Goal: Transaction & Acquisition: Purchase product/service

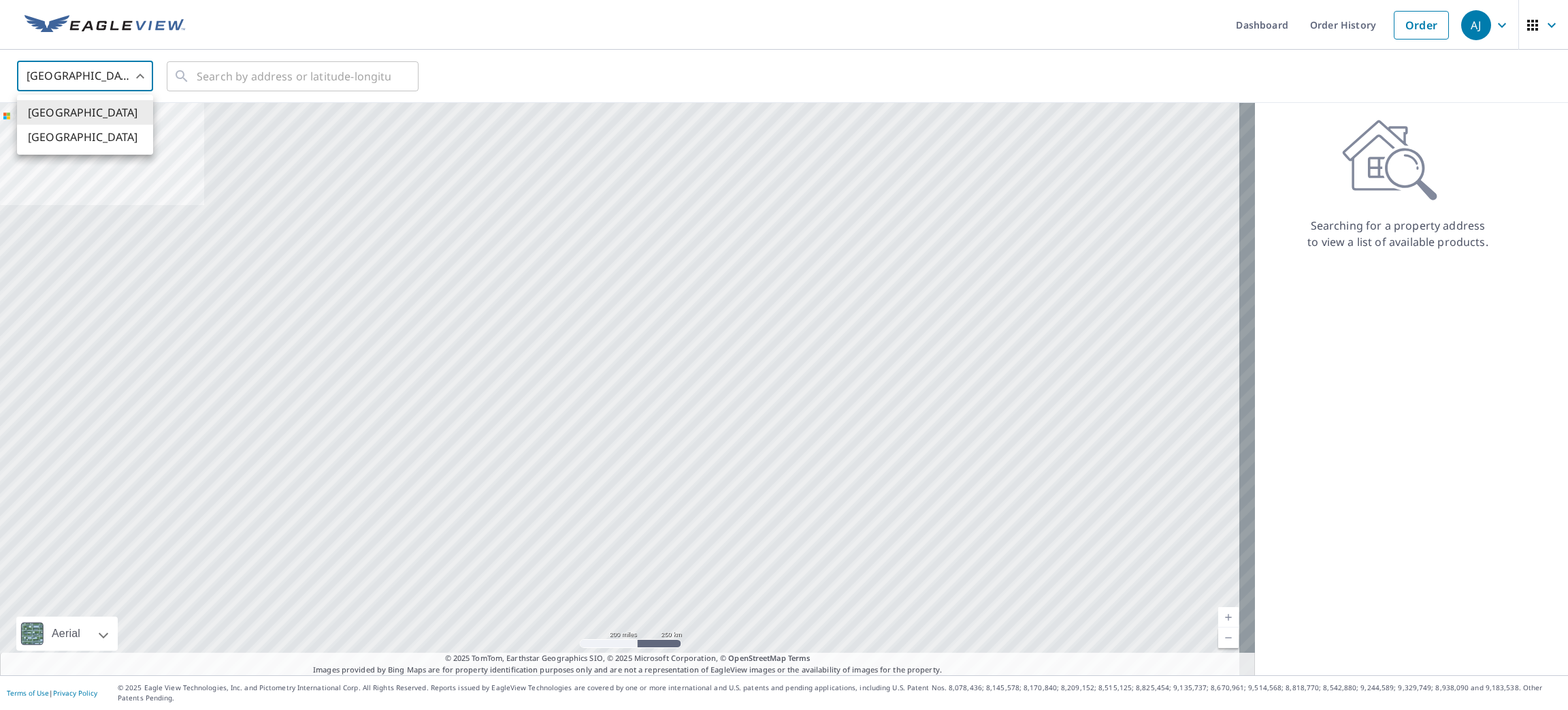
click at [79, 69] on body "[PERSON_NAME] [PERSON_NAME] Dashboard Order History Order AJ United States US ​…" at bounding box center [784, 355] width 1568 height 710
click at [47, 143] on li "[GEOGRAPHIC_DATA]" at bounding box center [85, 136] width 136 height 24
type input "CA"
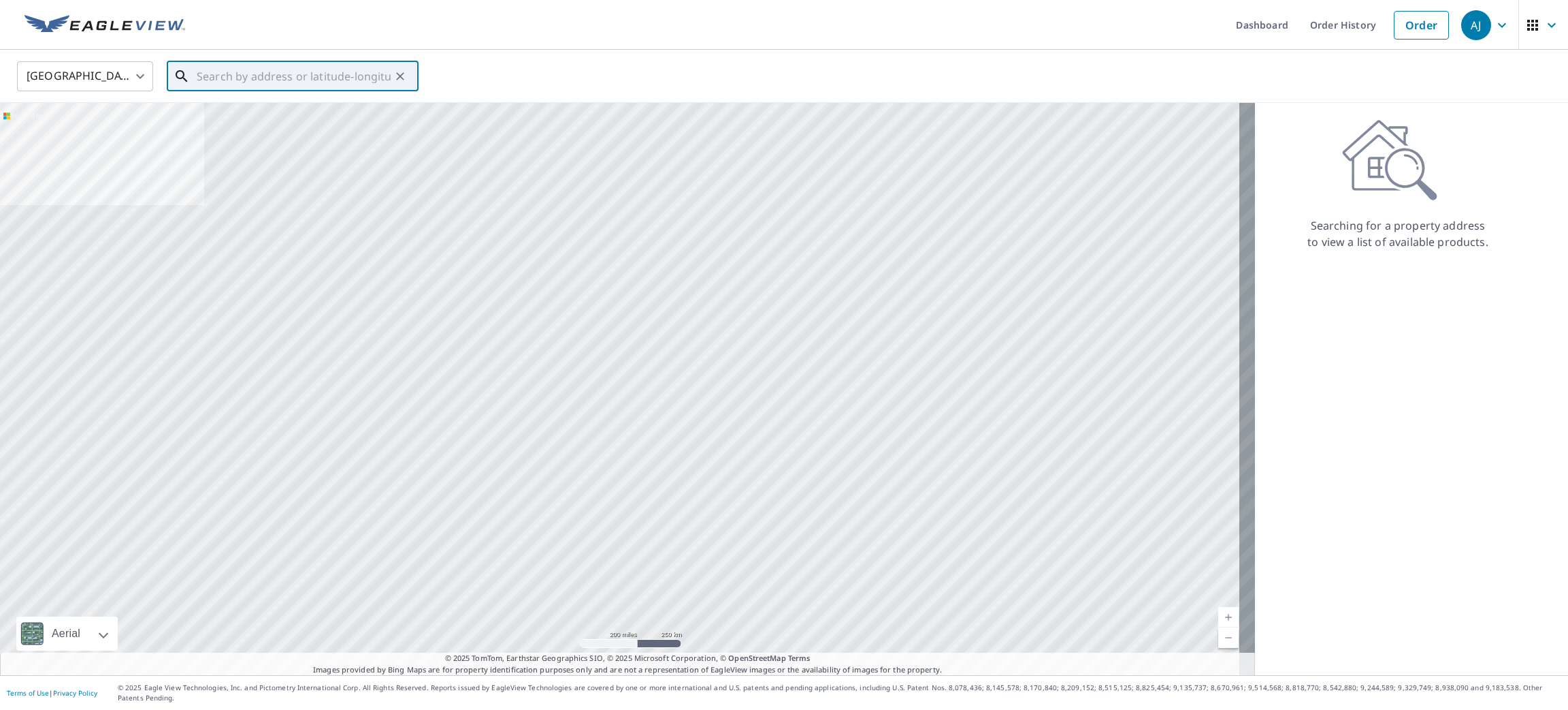
paste input "[STREET_ADDRESS][PERSON_NAME]"
click at [283, 124] on span "[STREET_ADDRESS][PERSON_NAME]" at bounding box center [301, 116] width 213 height 16
type input "[STREET_ADDRESS][PERSON_NAME]"
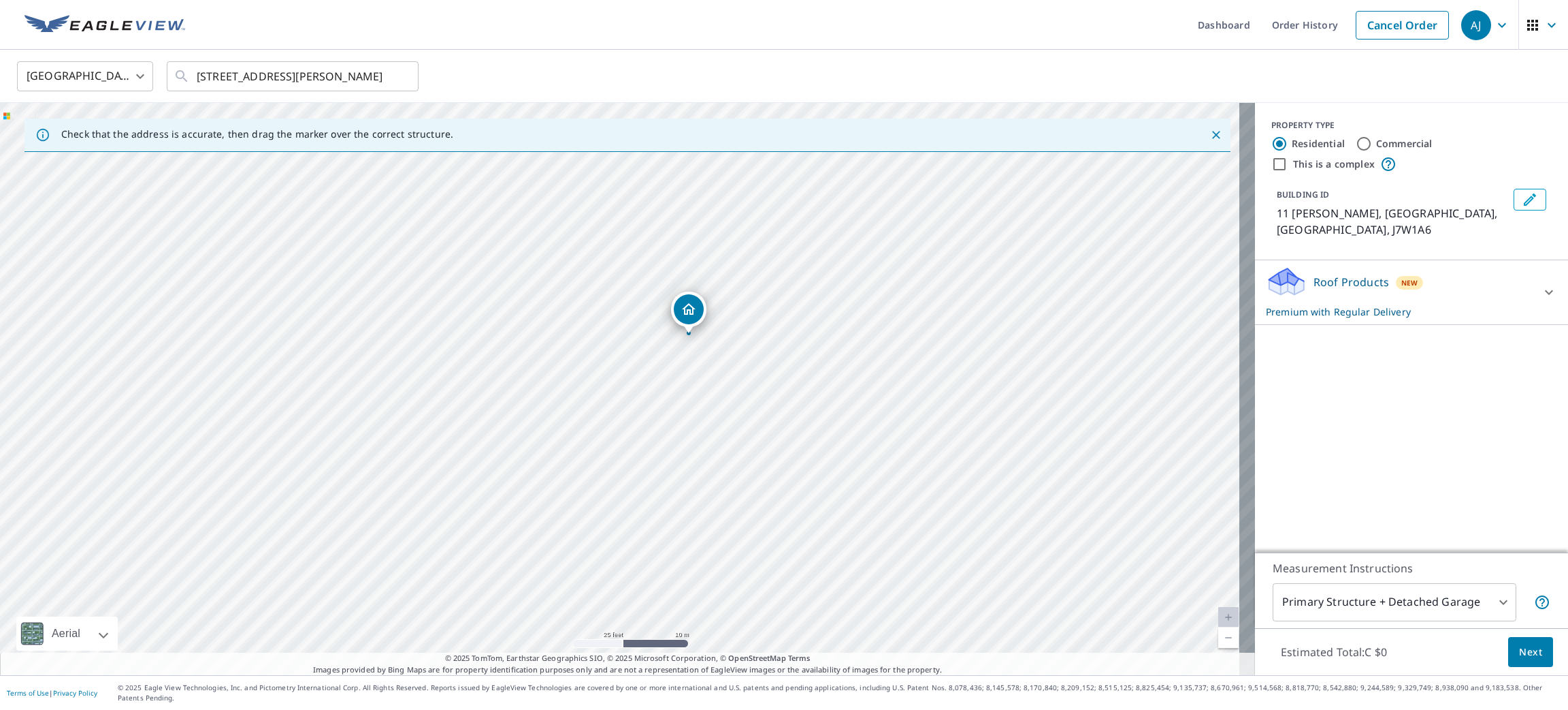
click at [1520, 658] on span "Next" at bounding box center [1531, 652] width 23 height 17
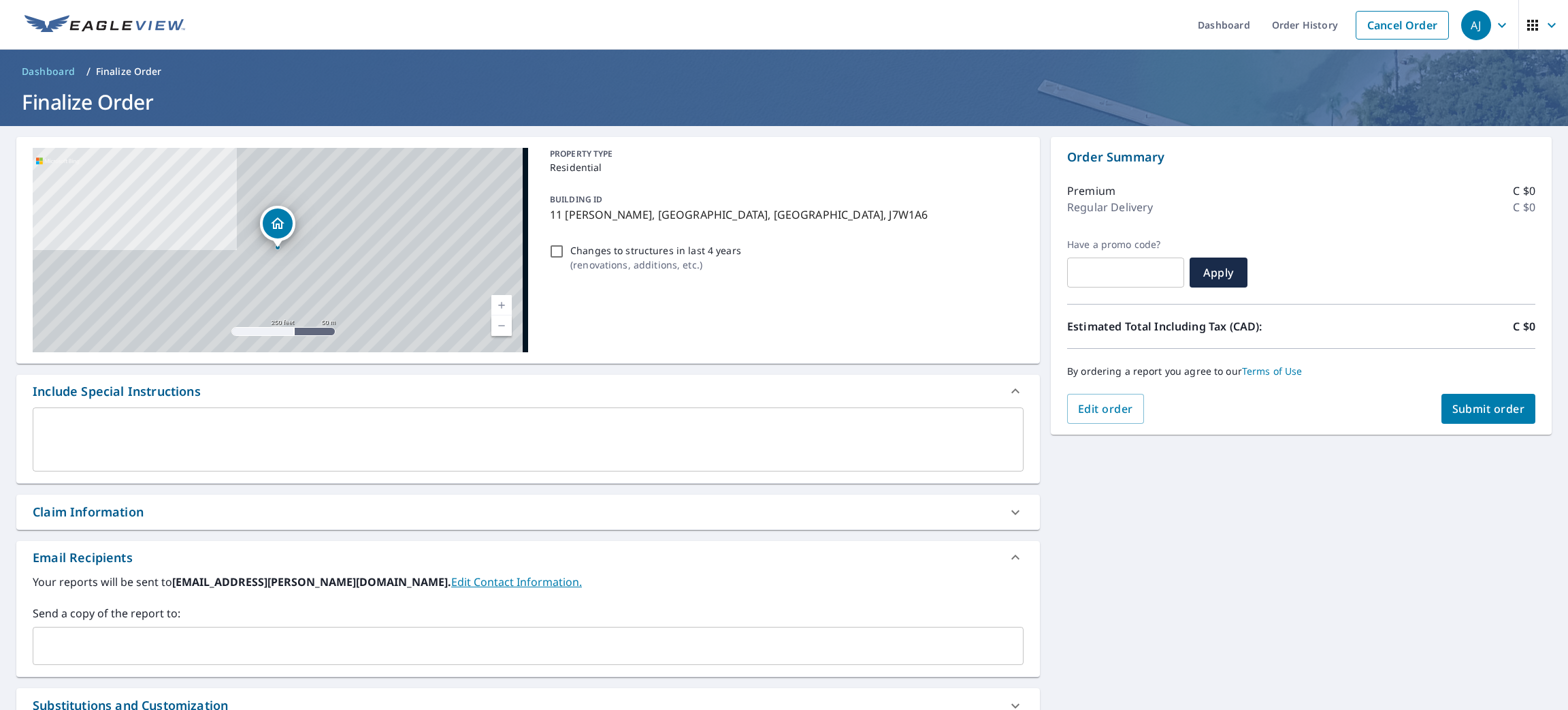
click at [1459, 408] on span "Submit order" at bounding box center [1488, 408] width 73 height 15
checkbox input "true"
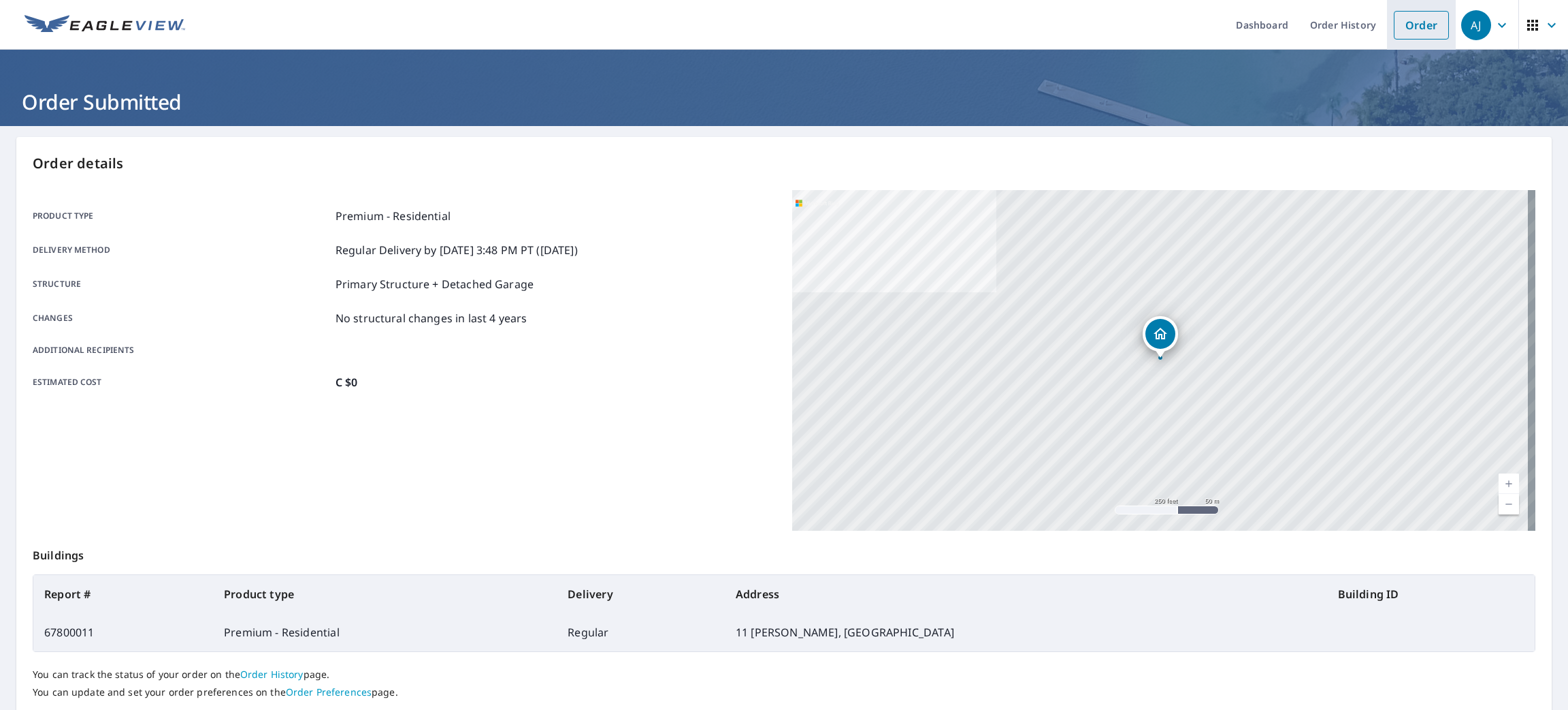
click at [1420, 32] on link "Order" at bounding box center [1421, 25] width 55 height 29
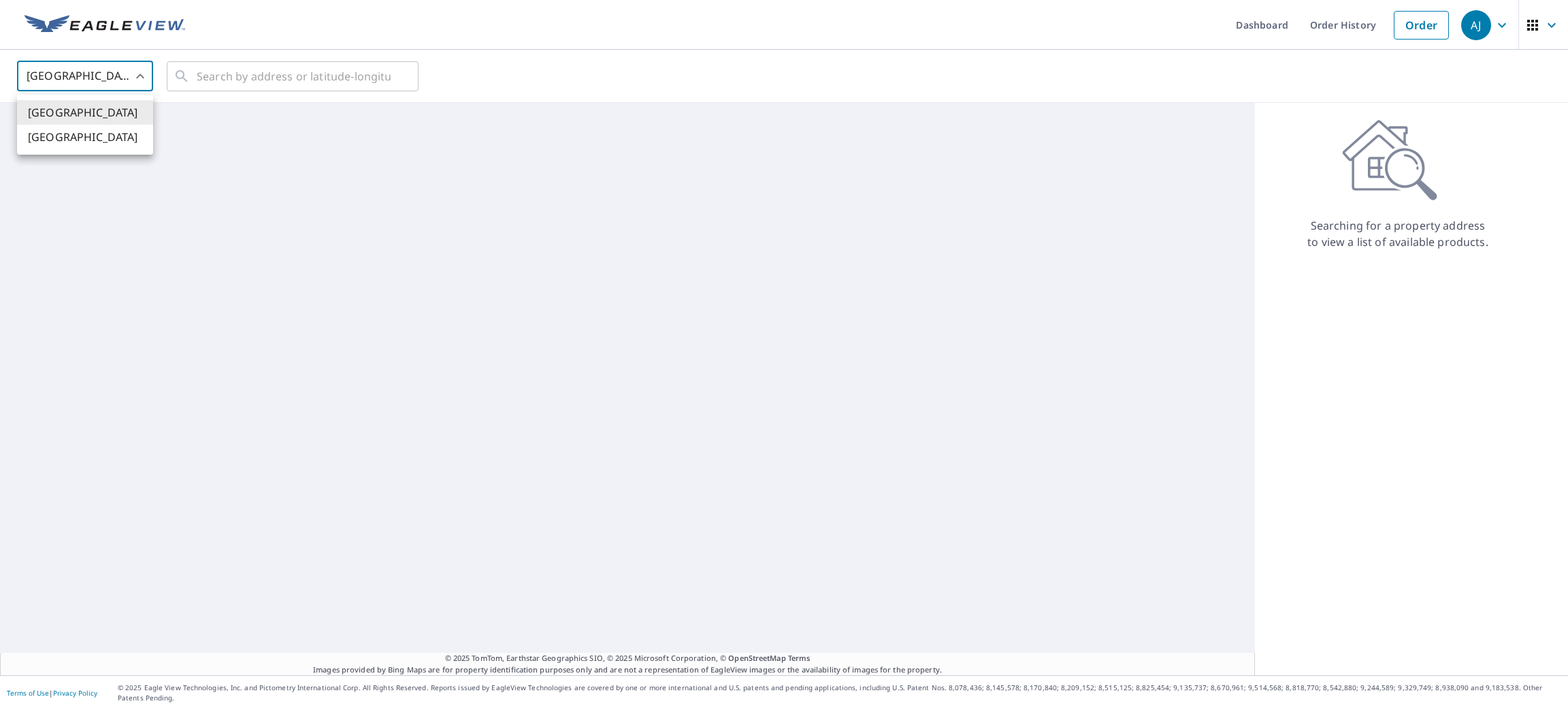
click at [122, 88] on body "[PERSON_NAME] [PERSON_NAME] Dashboard Order History Order AJ United States [GEO…" at bounding box center [784, 355] width 1568 height 710
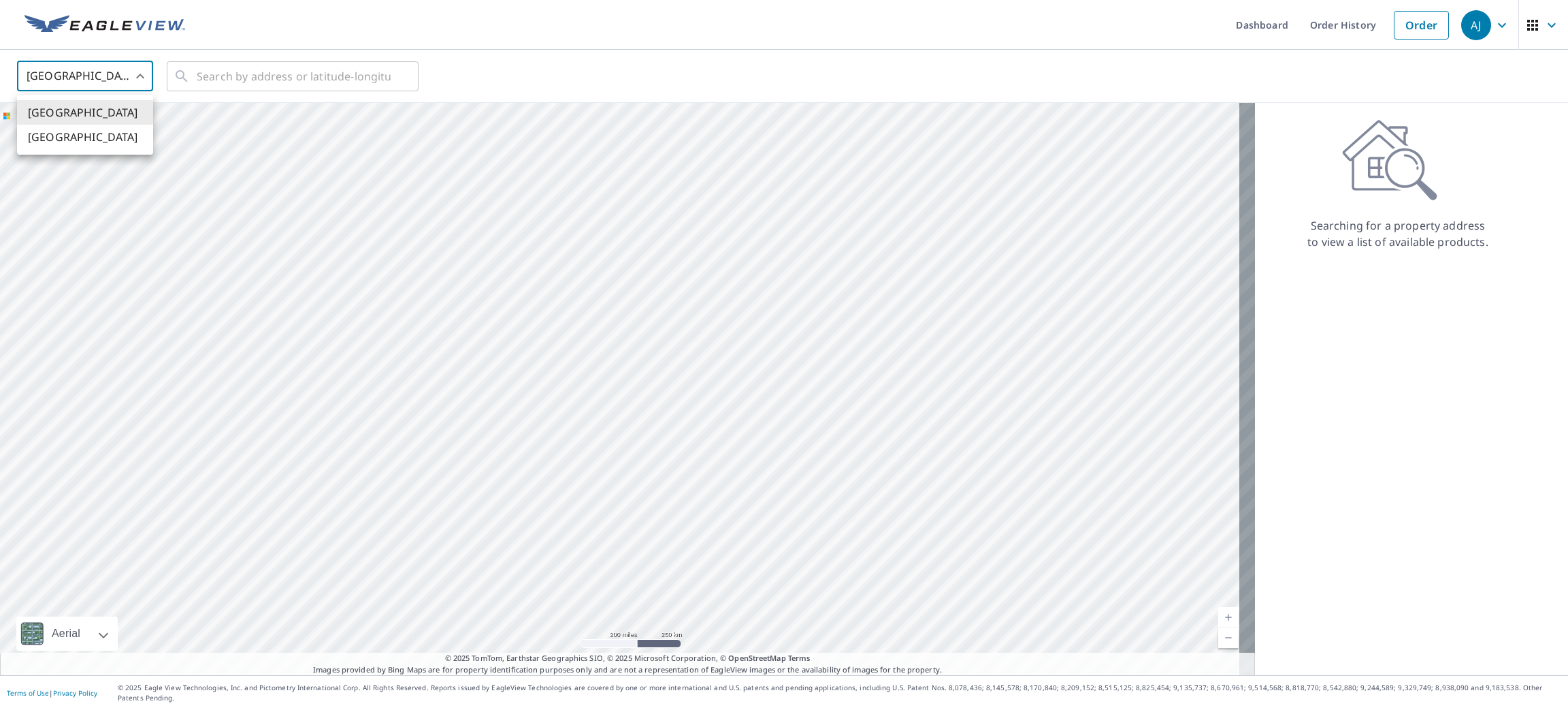
click at [100, 136] on li "[GEOGRAPHIC_DATA]" at bounding box center [85, 136] width 136 height 24
type input "CA"
click at [218, 87] on input "text" at bounding box center [293, 76] width 194 height 38
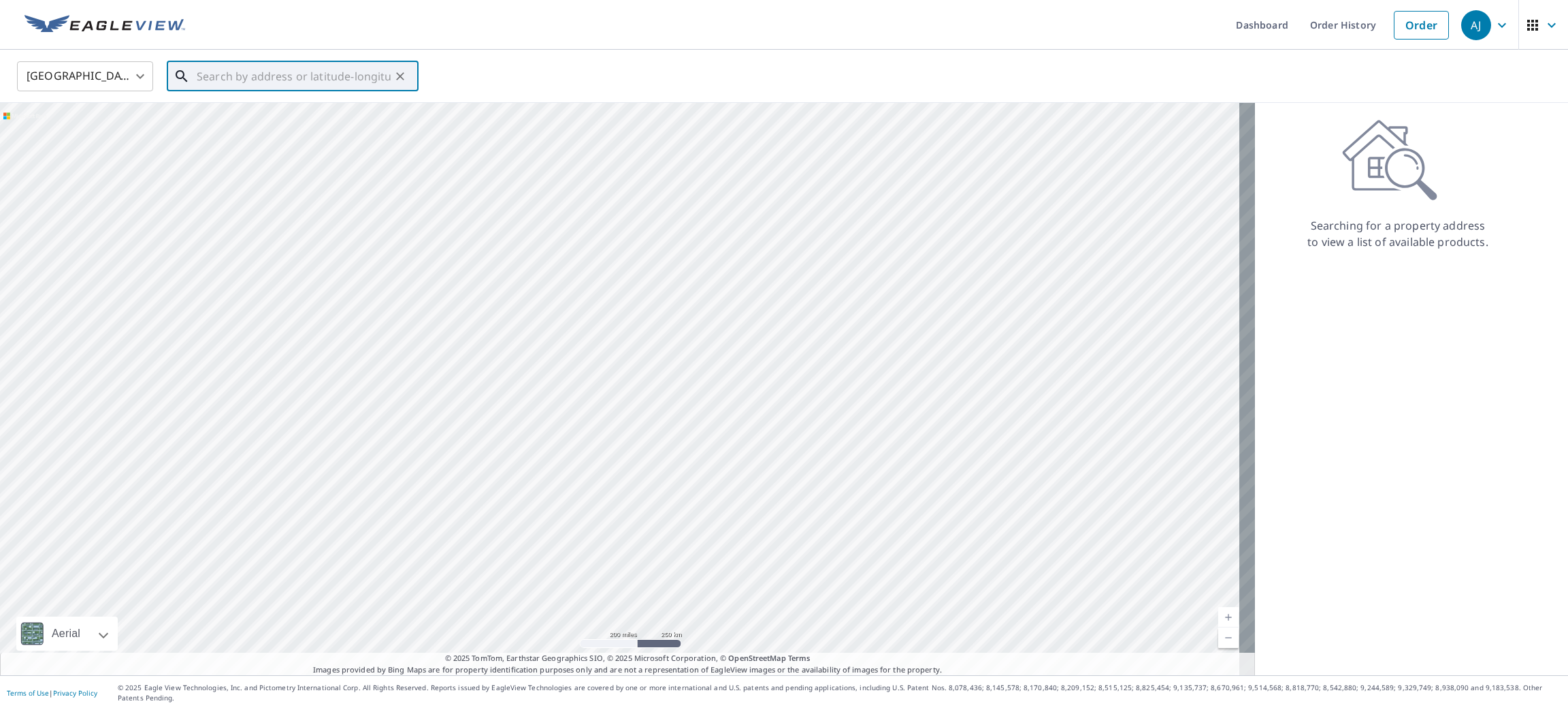
paste input "[STREET_ADDRESS][PERSON_NAME][PERSON_NAME]"
click at [202, 114] on span "[STREET_ADDRESS][PERSON_NAME][PERSON_NAME]" at bounding box center [301, 124] width 213 height 32
type input "[STREET_ADDRESS][PERSON_NAME][PERSON_NAME]"
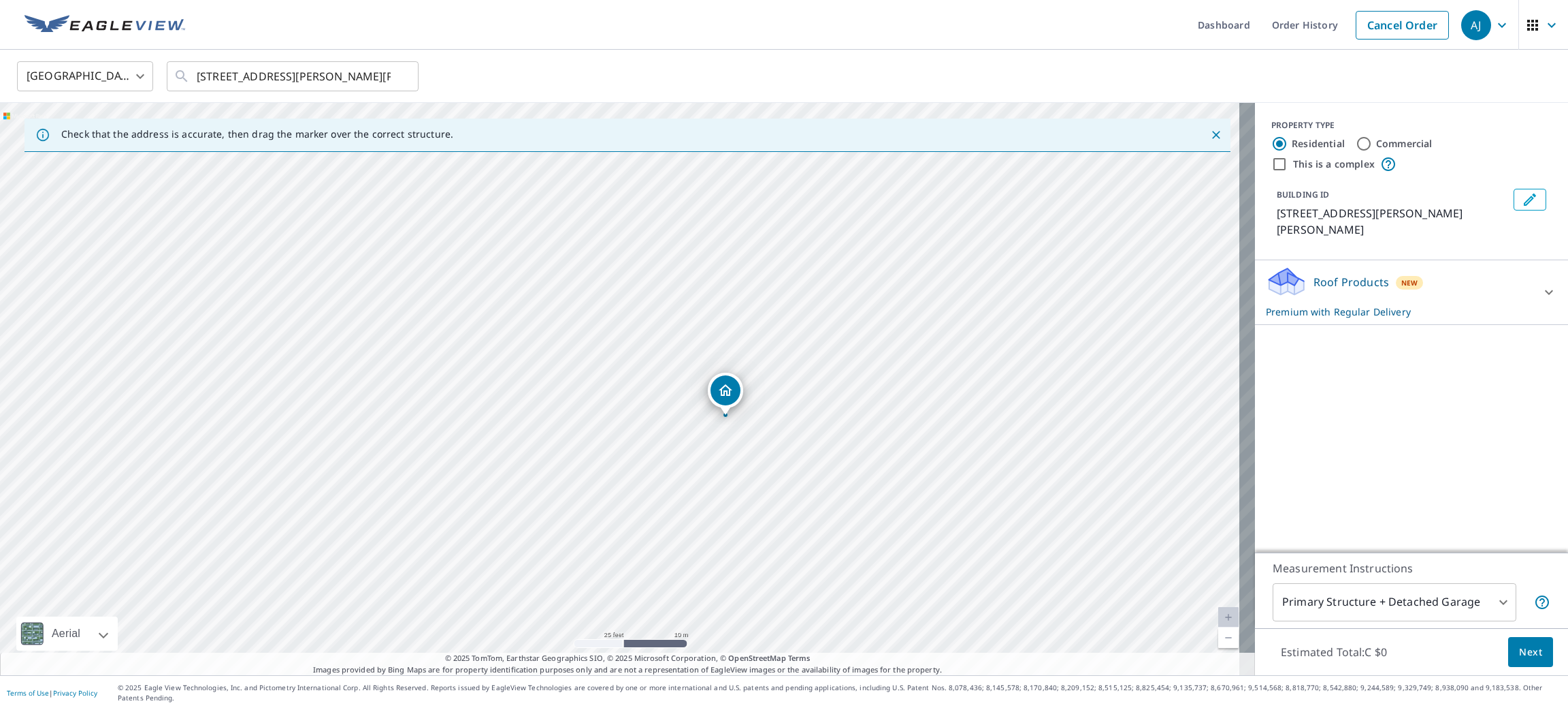
click at [1520, 656] on span "Next" at bounding box center [1531, 652] width 23 height 17
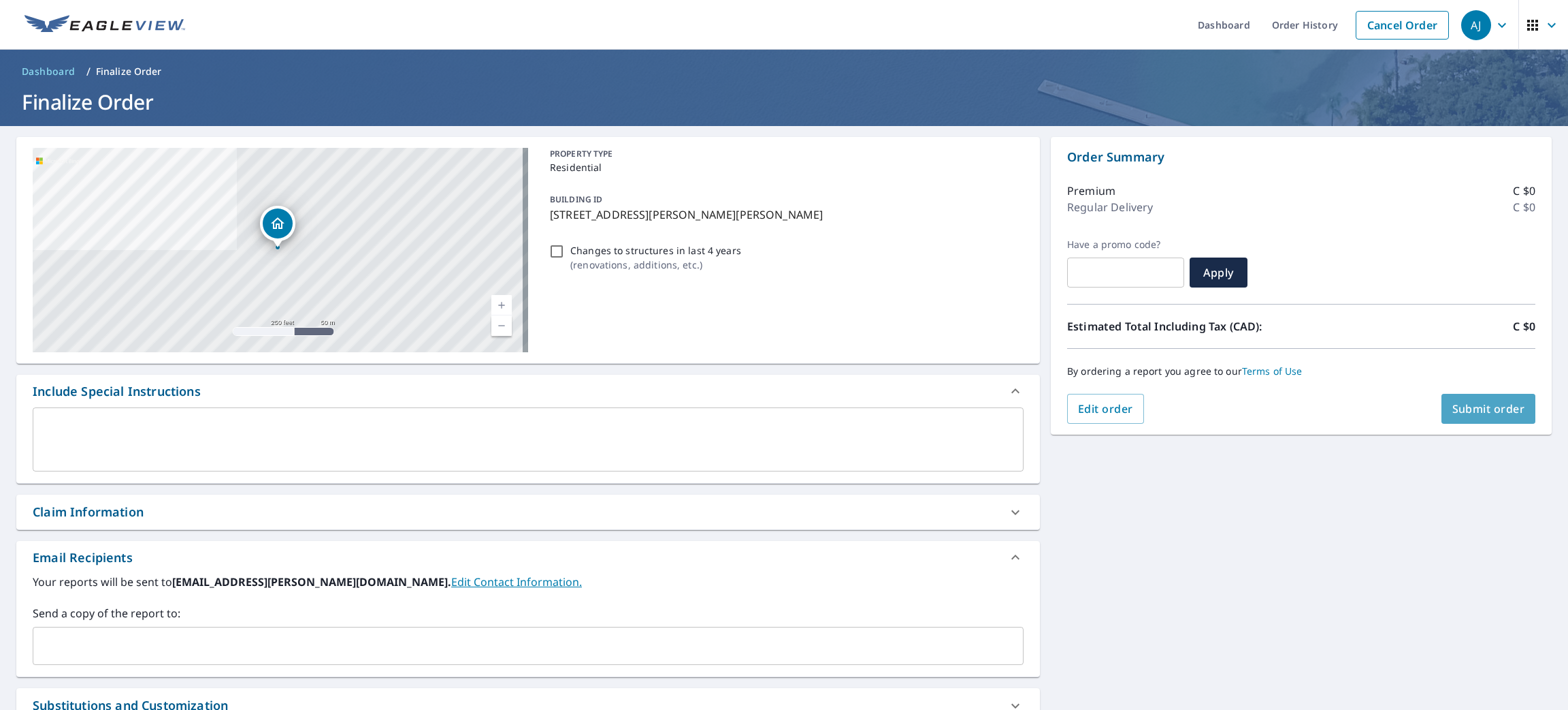
click at [1467, 416] on button "Submit order" at bounding box center [1488, 408] width 94 height 30
checkbox input "true"
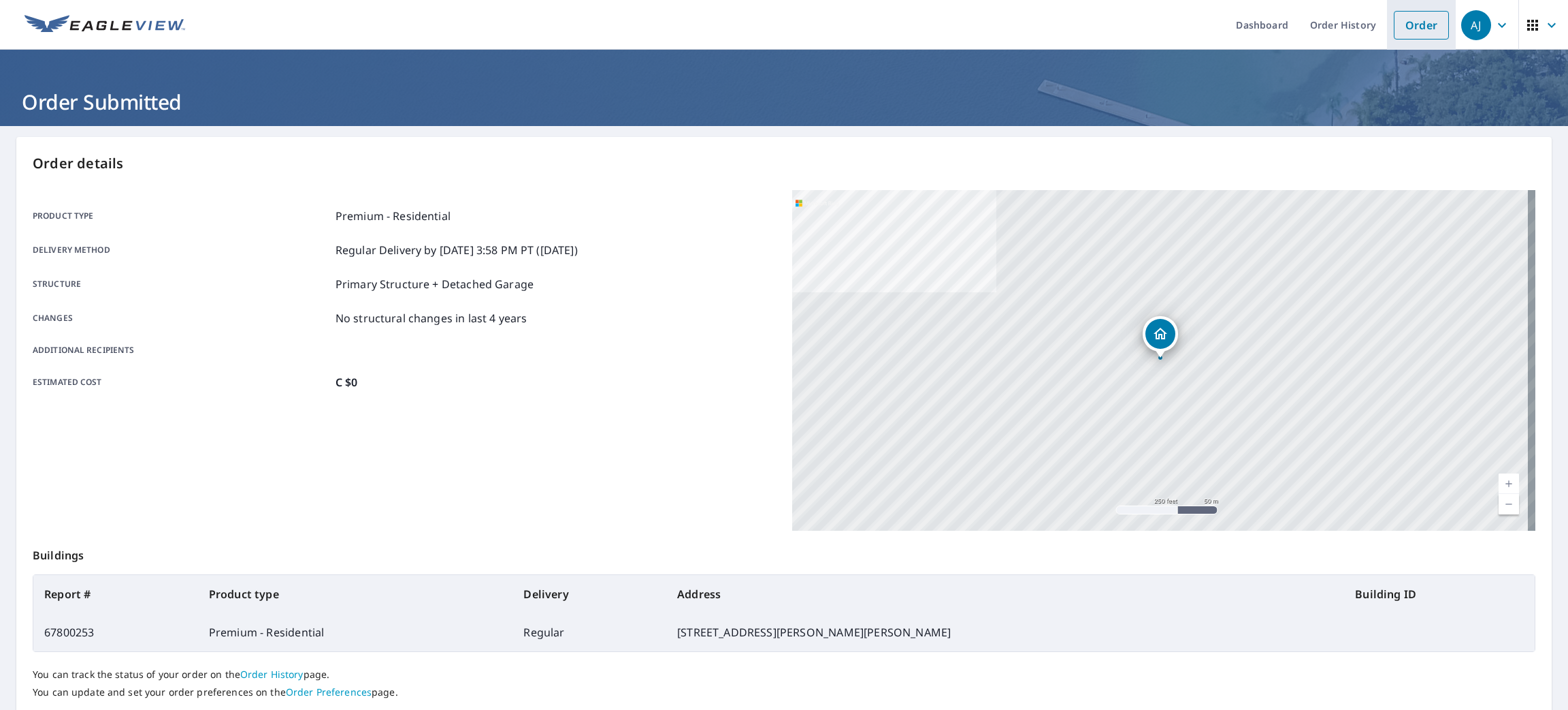
click at [1394, 20] on link "Order" at bounding box center [1421, 25] width 55 height 29
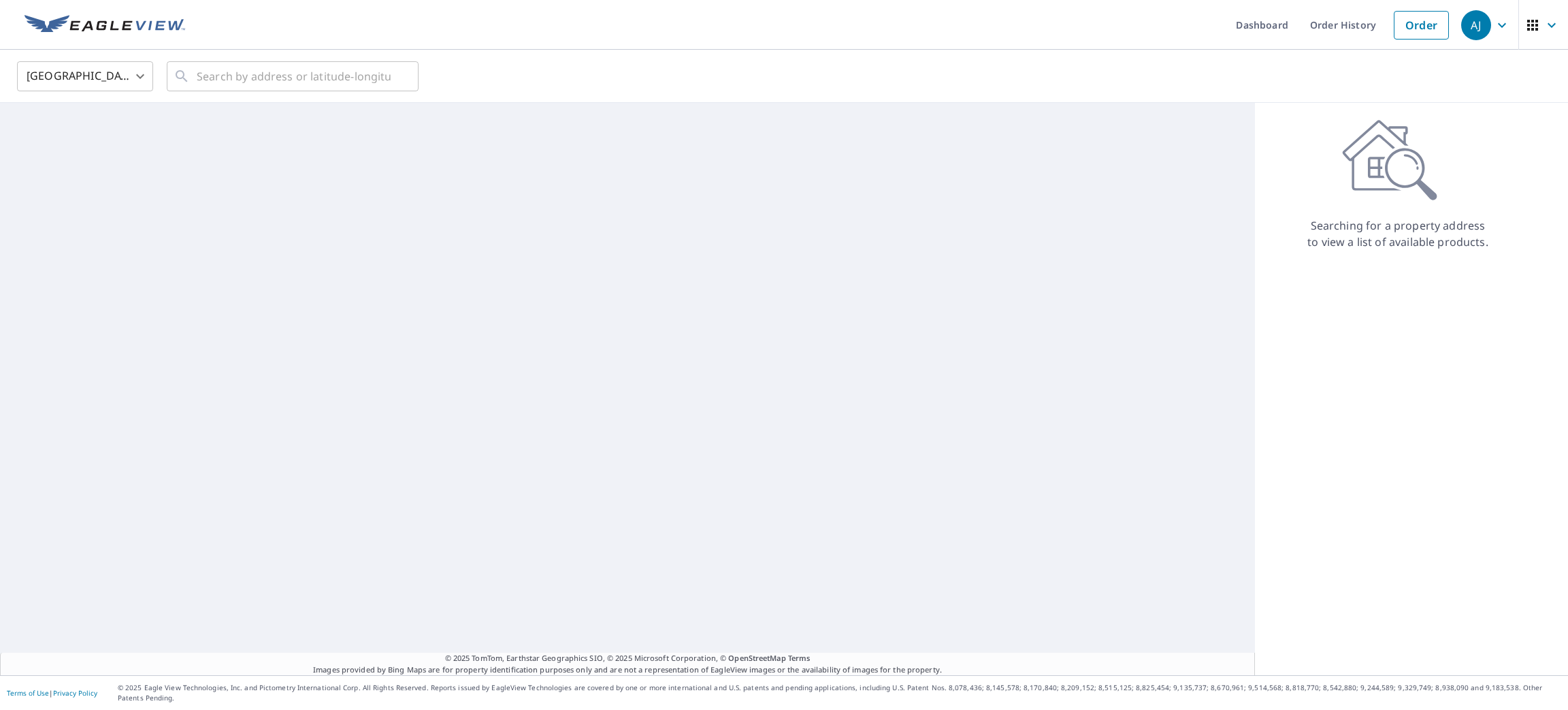
click at [135, 84] on body "[PERSON_NAME] [PERSON_NAME] Dashboard Order History Order AJ United States [GEO…" at bounding box center [784, 355] width 1568 height 710
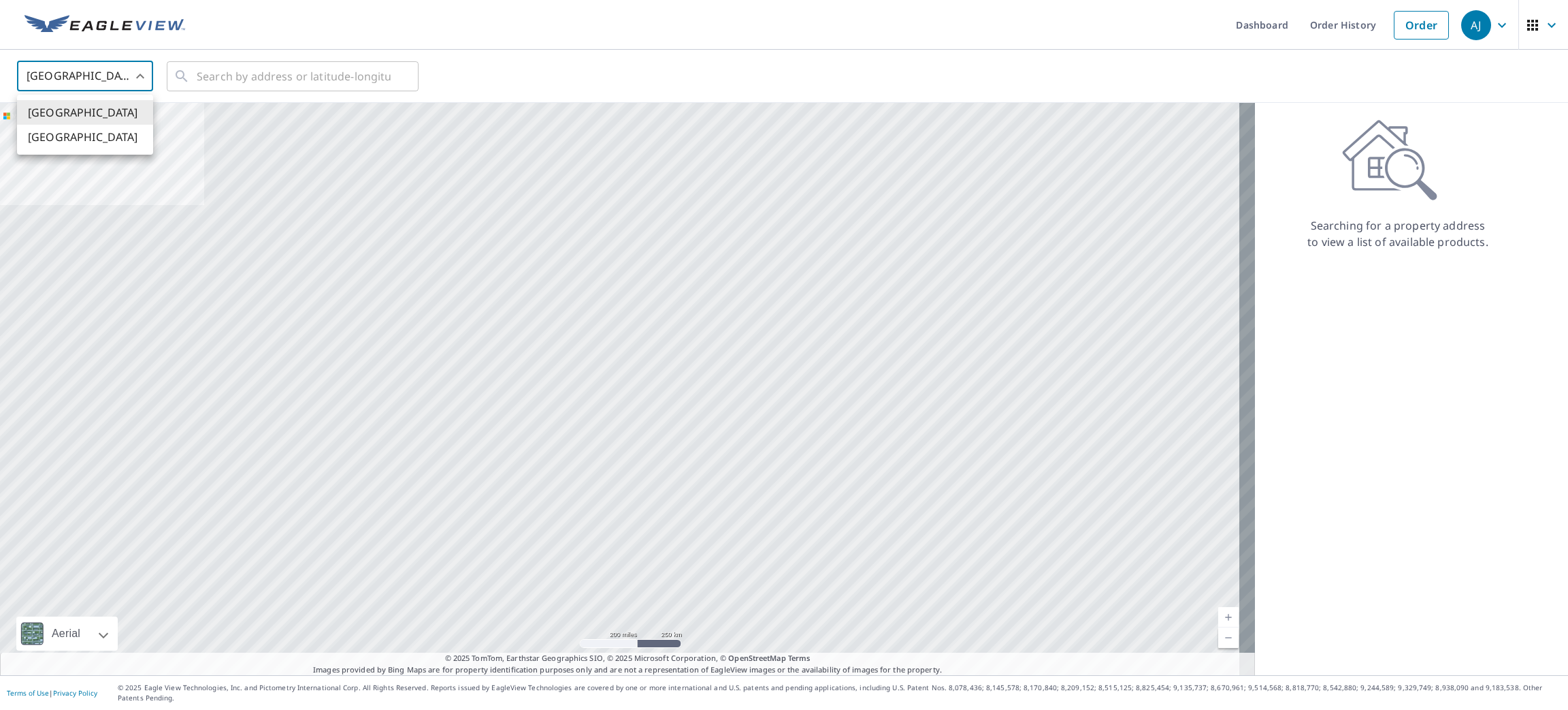
click at [104, 136] on li "[GEOGRAPHIC_DATA]" at bounding box center [85, 136] width 136 height 24
type input "CA"
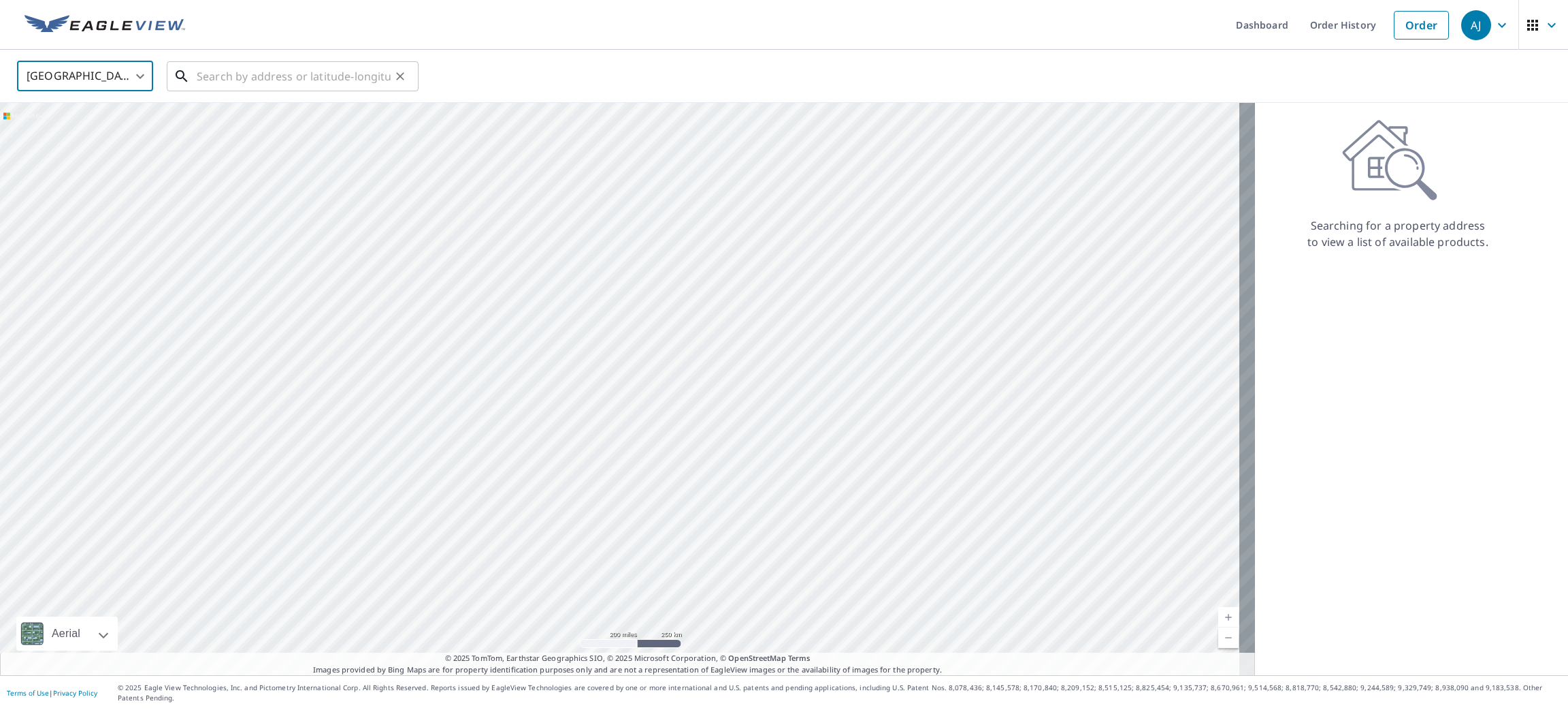
click at [235, 76] on input "text" at bounding box center [293, 76] width 194 height 38
paste input "[STREET_ADDRESS]"
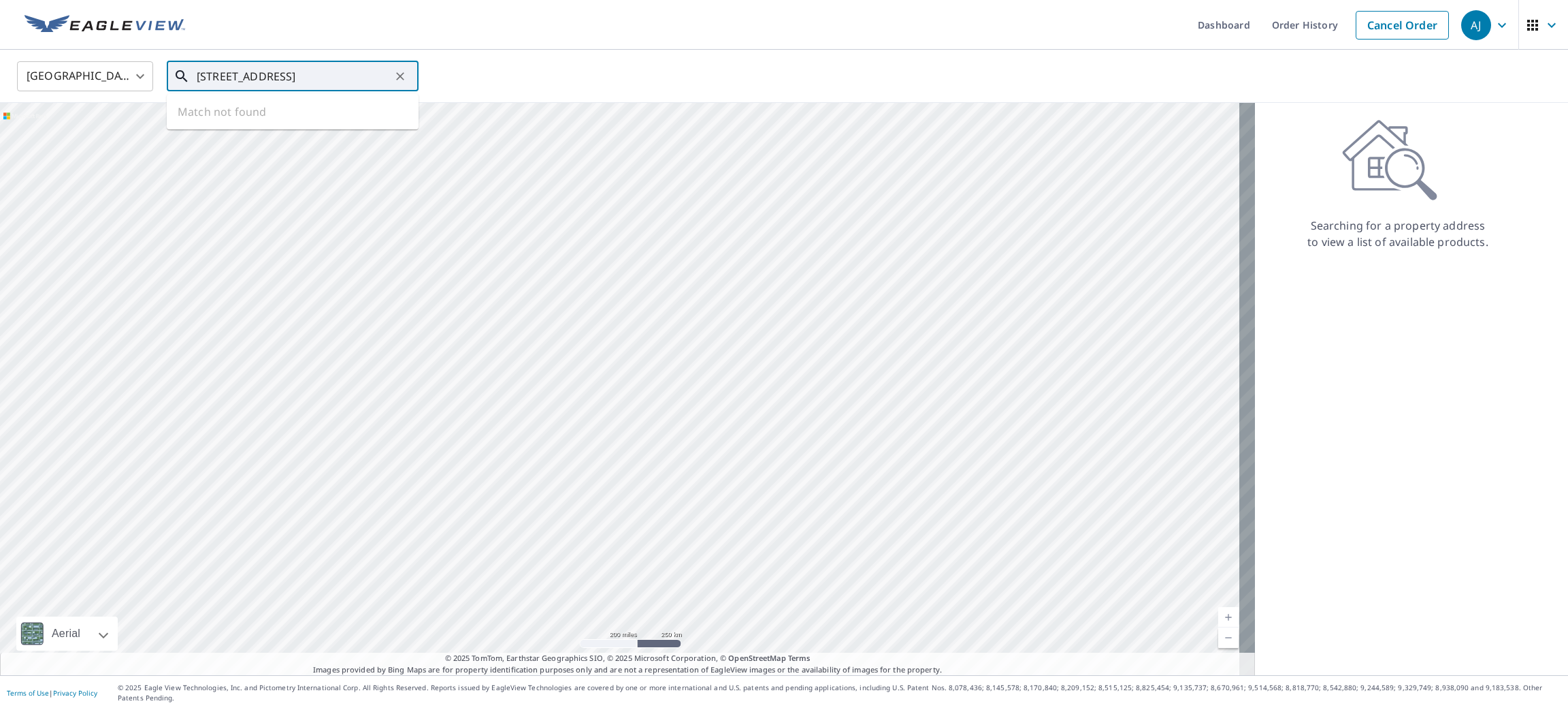
scroll to position [0, 78]
click at [222, 111] on span "[STREET_ADDRESS] OKOTOKS AB T1S2H5" at bounding box center [301, 124] width 213 height 32
type input "[STREET_ADDRESS] OKOTOKS AB T1S2H5"
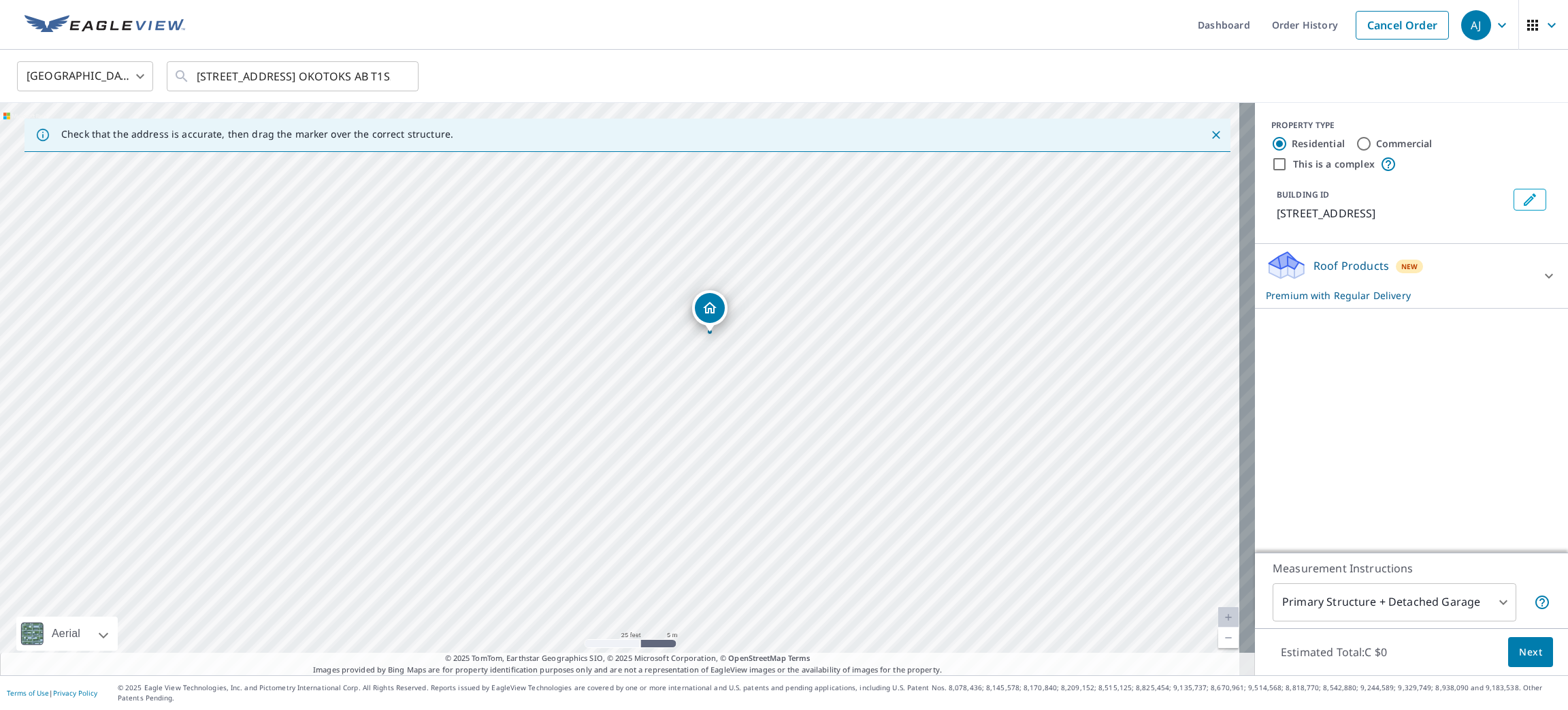
click at [1520, 656] on span "Next" at bounding box center [1531, 652] width 23 height 17
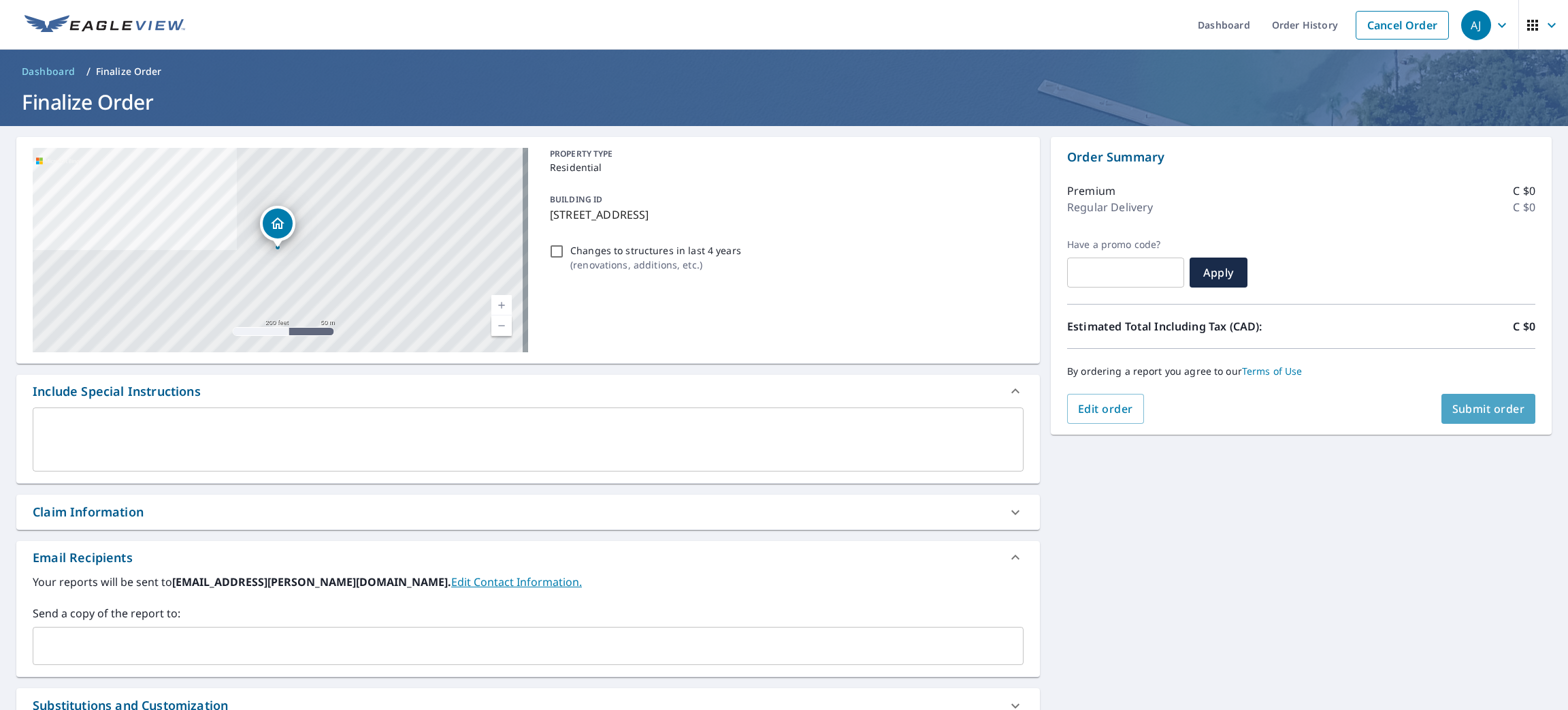
click at [1479, 408] on span "Submit order" at bounding box center [1488, 408] width 73 height 15
checkbox input "true"
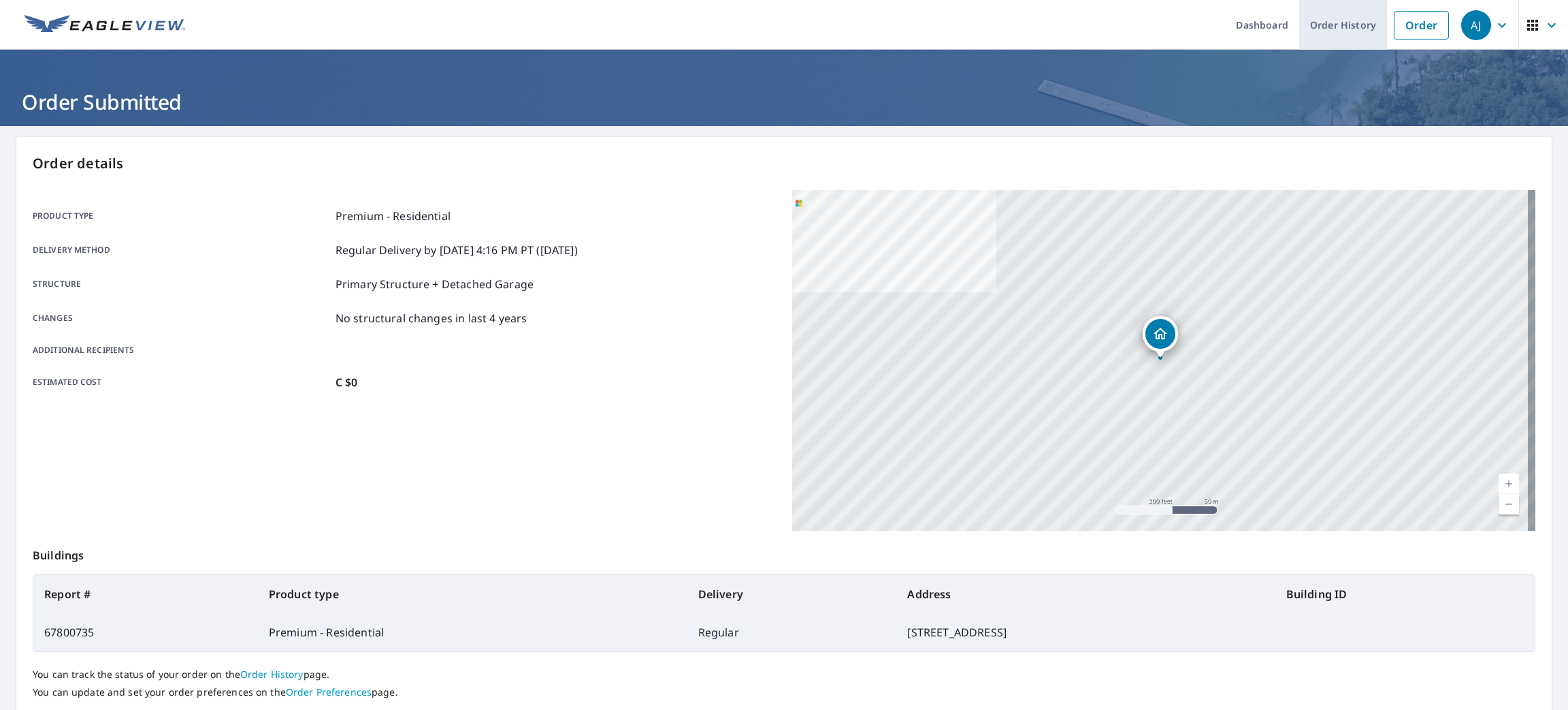
drag, startPoint x: 1407, startPoint y: 24, endPoint x: 1325, endPoint y: 41, distance: 83.7
click at [1407, 23] on link "Order" at bounding box center [1421, 25] width 55 height 29
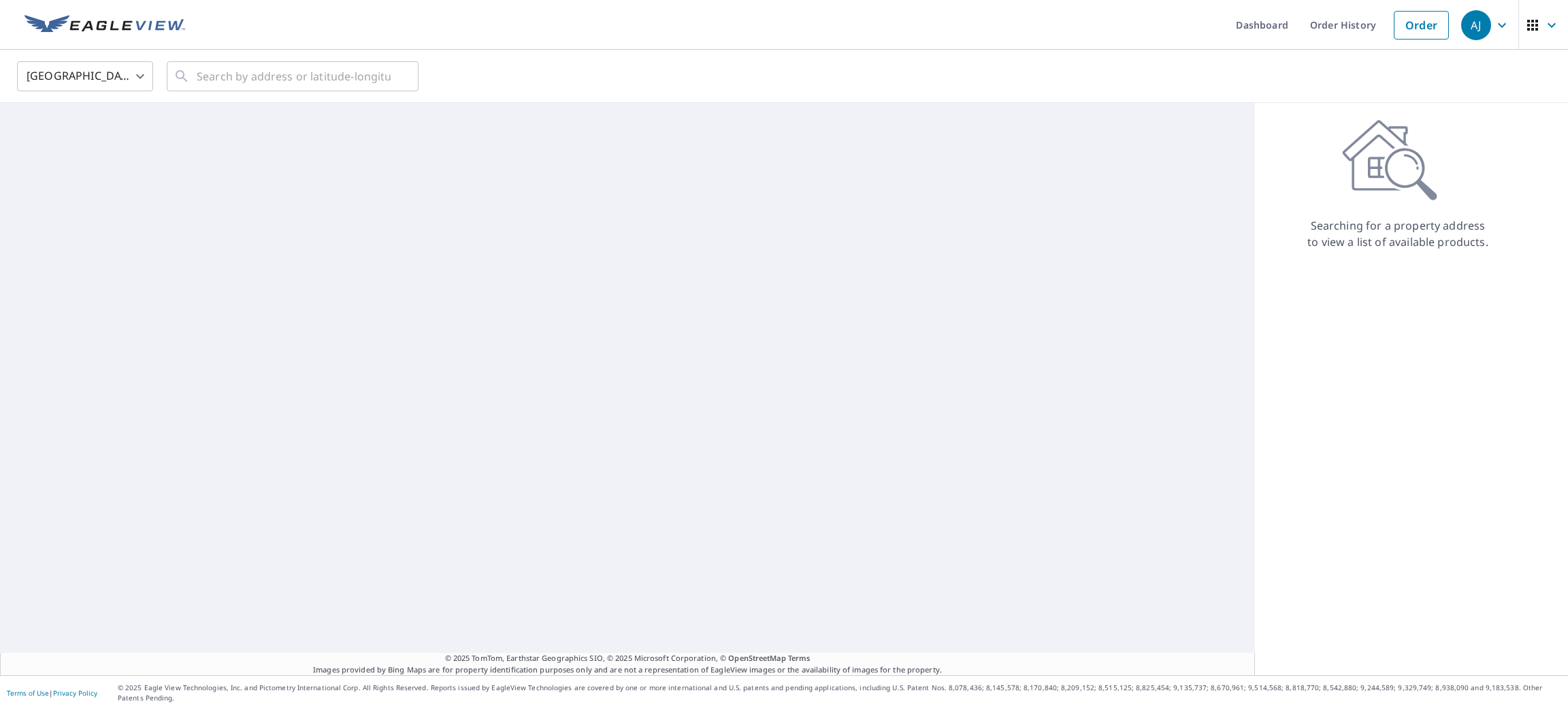
click at [128, 79] on body "[PERSON_NAME] [PERSON_NAME] Dashboard Order History Order AJ United States [GEO…" at bounding box center [784, 355] width 1568 height 710
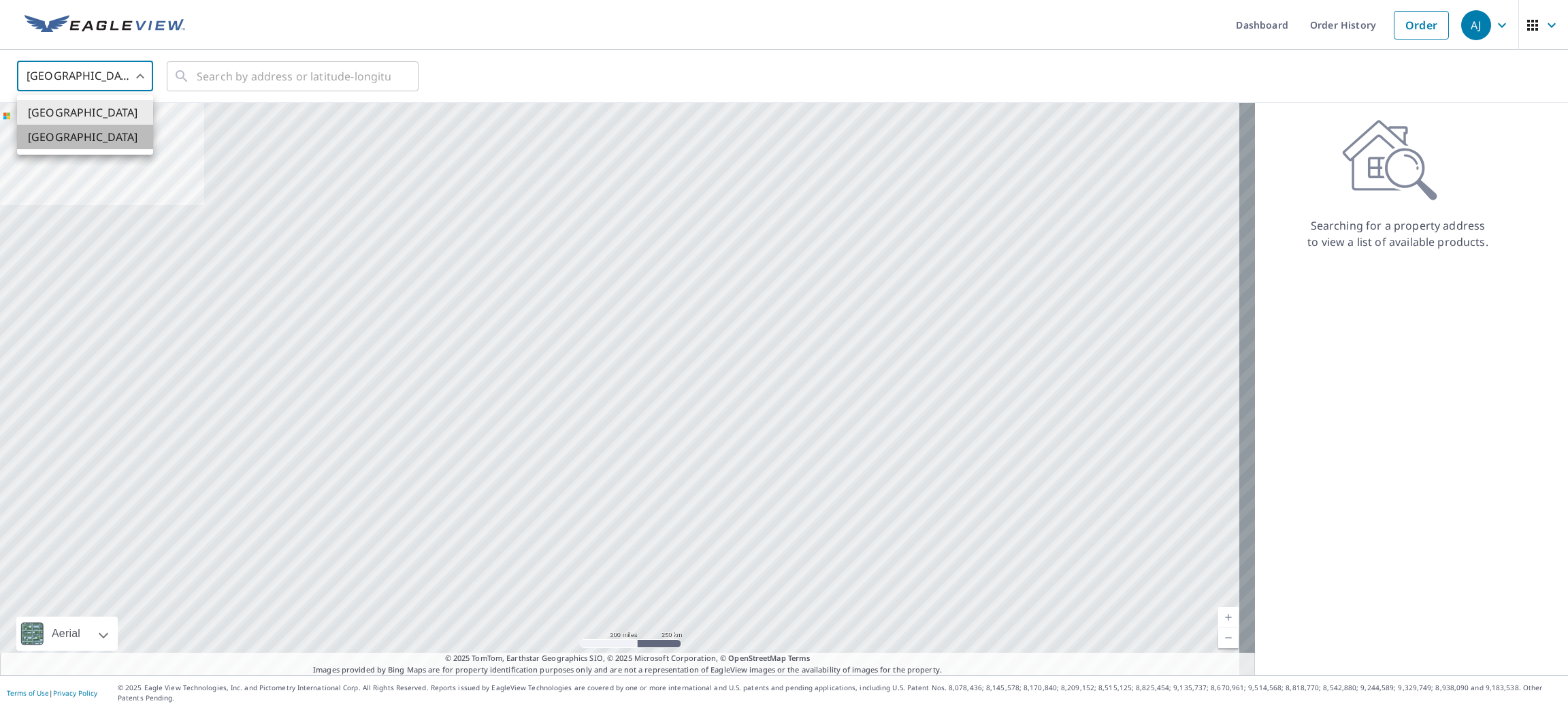
click at [116, 132] on li "[GEOGRAPHIC_DATA]" at bounding box center [85, 136] width 136 height 24
type input "CA"
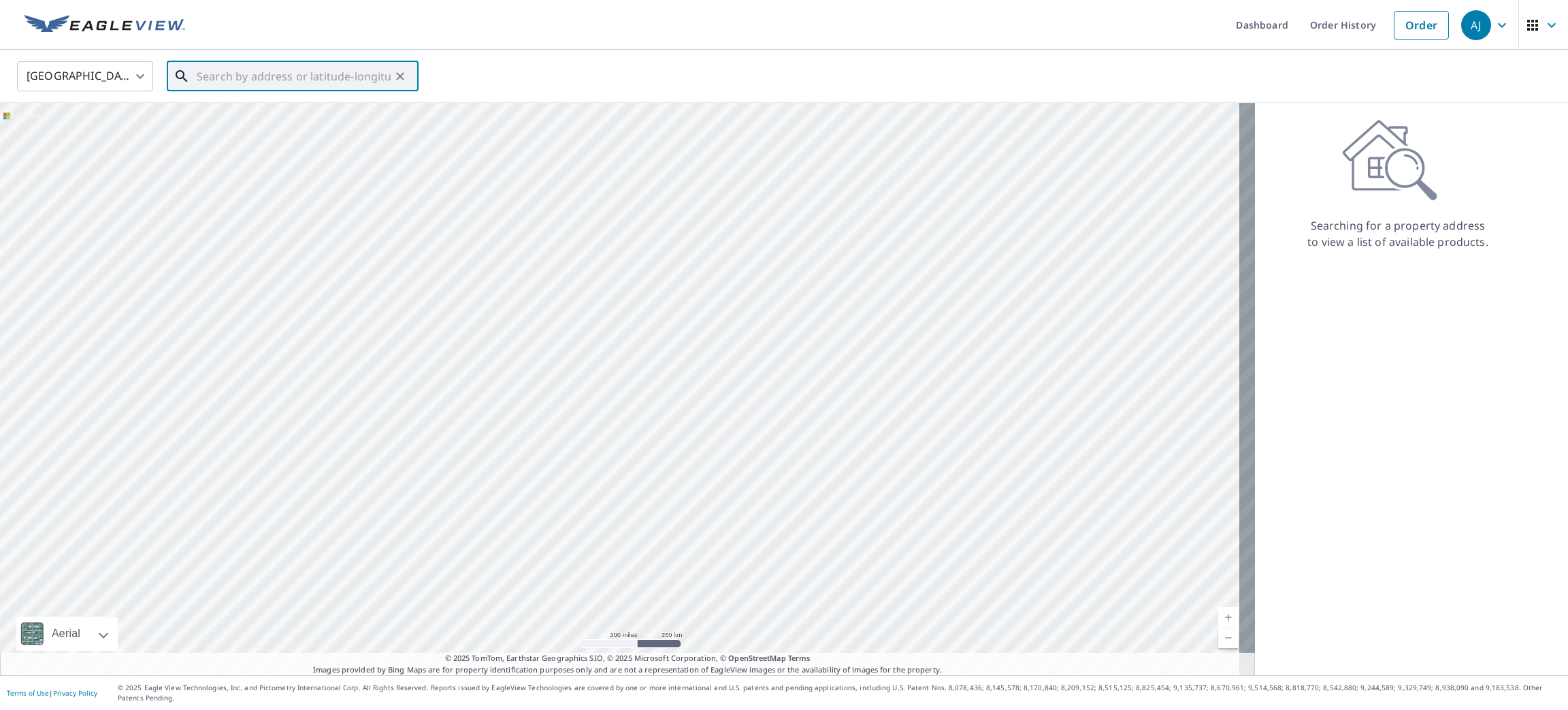
click at [209, 71] on input "text" at bounding box center [293, 76] width 194 height 38
paste input "[STREET_ADDRESS]"
click at [227, 113] on span "[STREET_ADDRESS]" at bounding box center [301, 116] width 213 height 16
type input "[STREET_ADDRESS]"
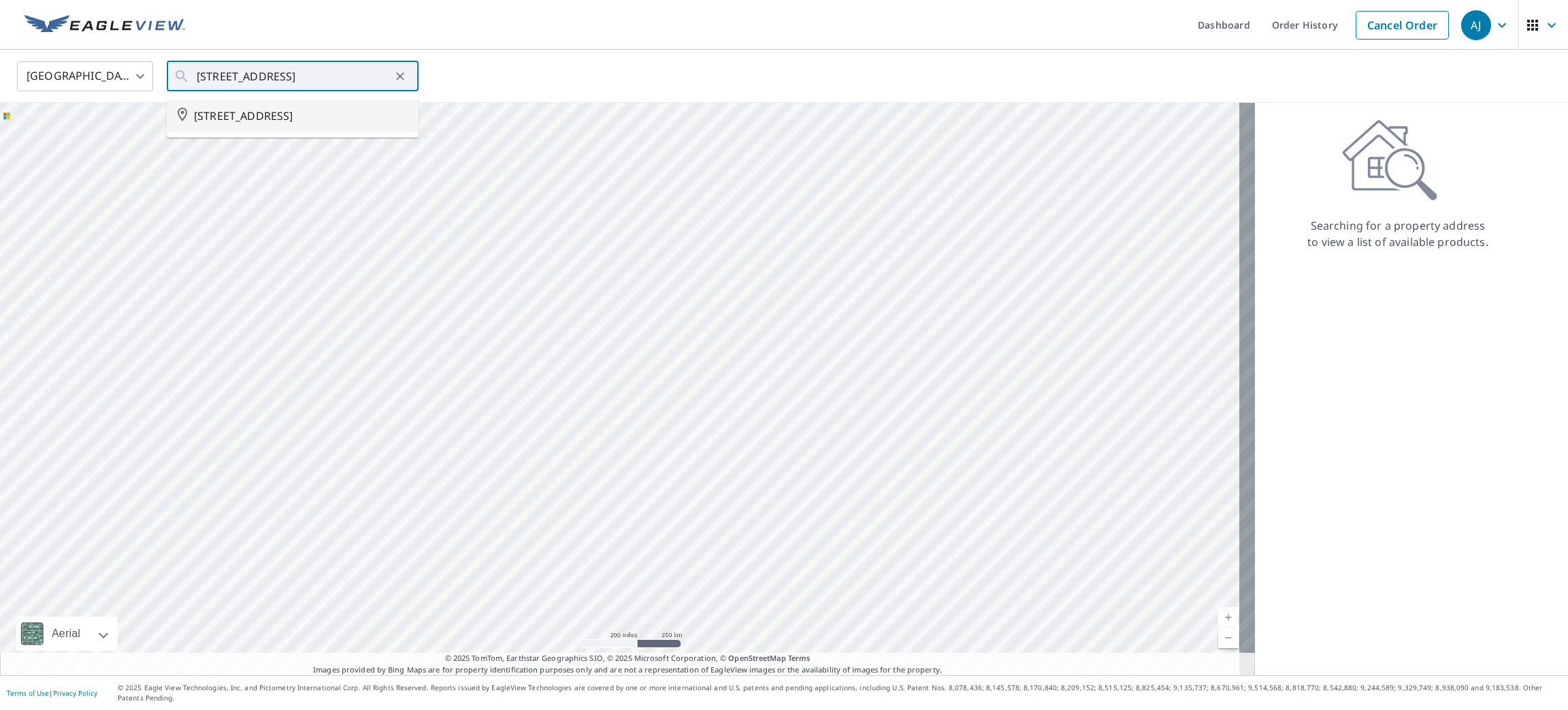
scroll to position [0, 0]
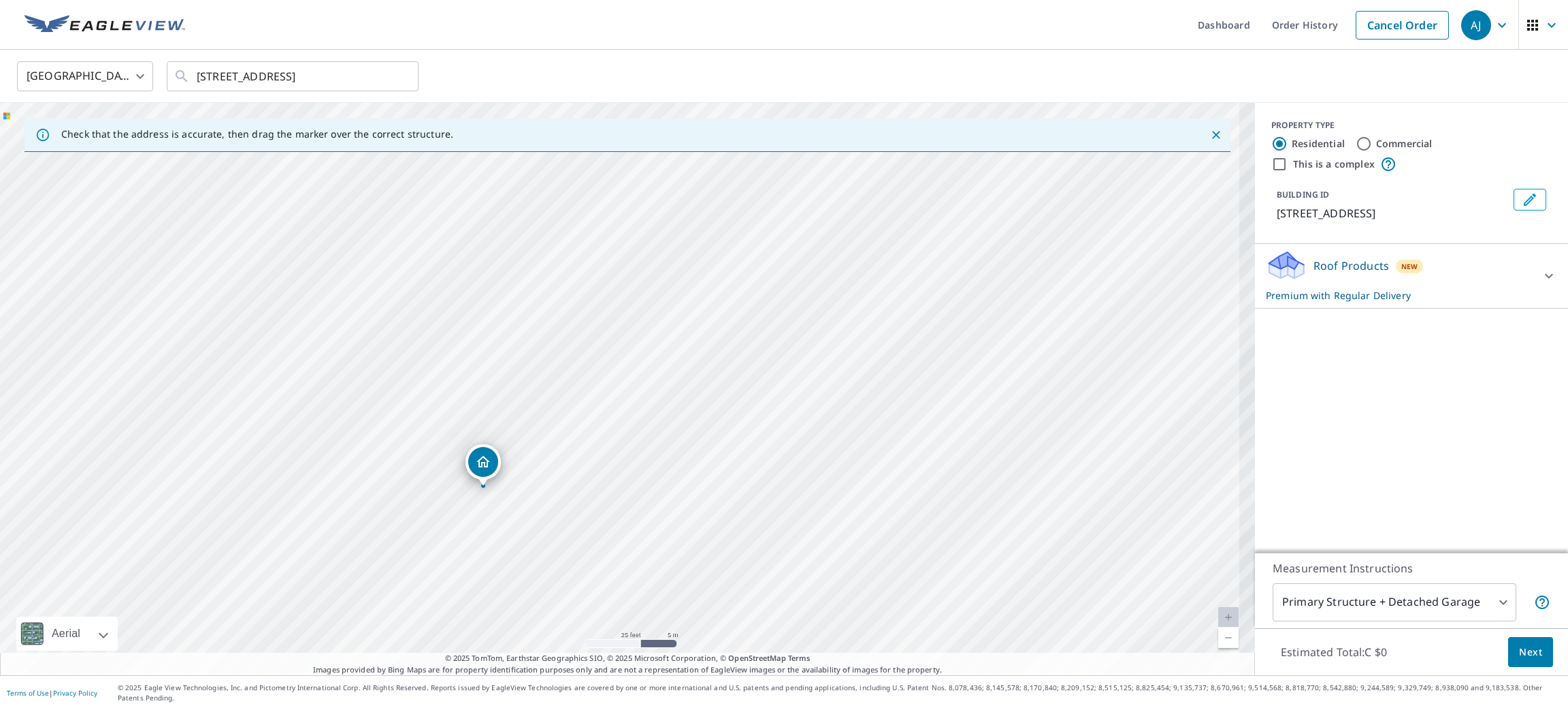
drag, startPoint x: 607, startPoint y: 434, endPoint x: 599, endPoint y: 274, distance: 160.2
click at [599, 274] on div "[STREET_ADDRESS]" at bounding box center [627, 389] width 1255 height 572
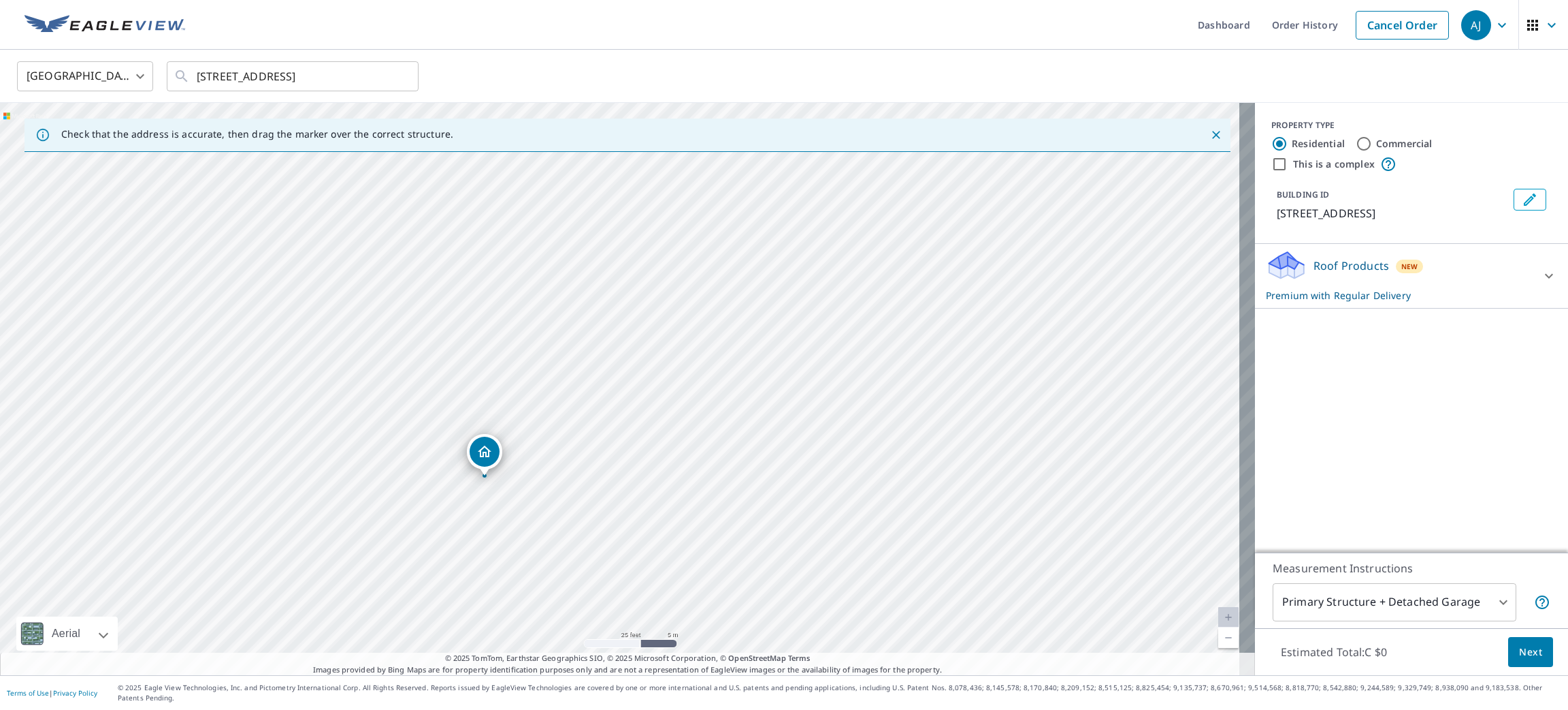
click at [1520, 661] on span "Next" at bounding box center [1531, 652] width 23 height 17
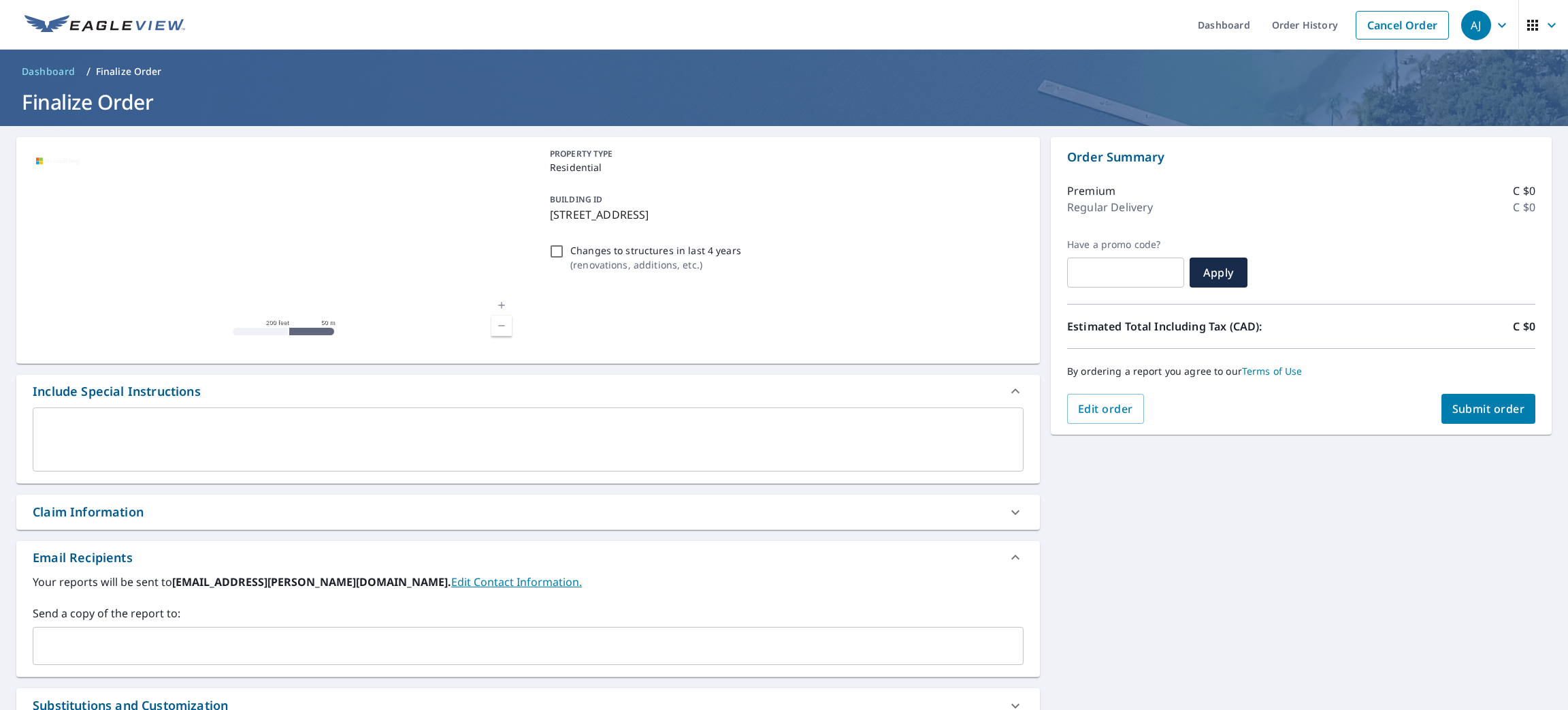
click at [1463, 416] on button "Submit order" at bounding box center [1488, 408] width 94 height 30
checkbox input "true"
